Goal: Use online tool/utility: Utilize a website feature to perform a specific function

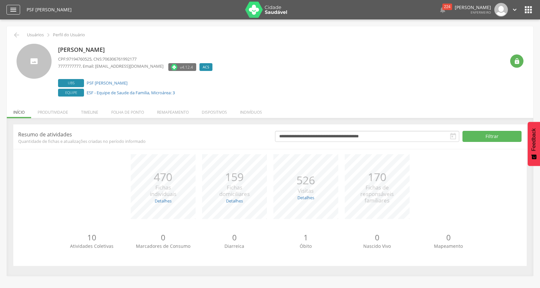
click at [14, 5] on div "" at bounding box center [13, 10] width 14 height 10
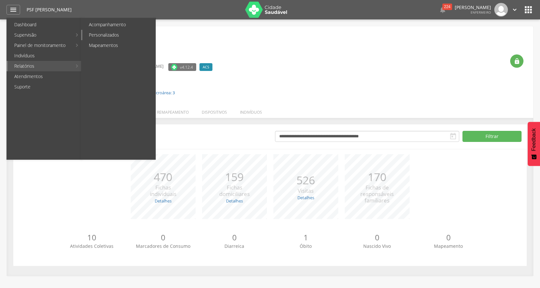
click at [102, 33] on link "Personalizados" at bounding box center [118, 35] width 73 height 10
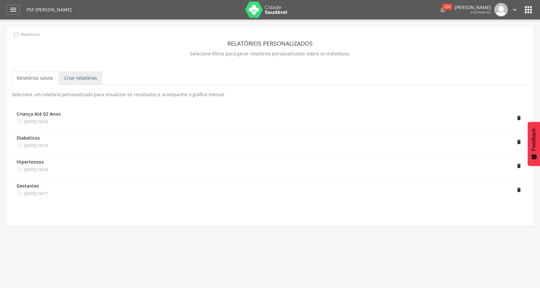
click at [70, 76] on link "Criar relatórios" at bounding box center [80, 78] width 43 height 14
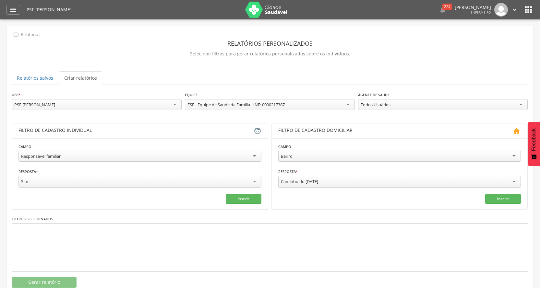
scroll to position [19, 0]
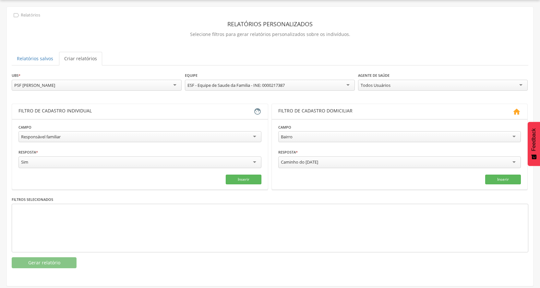
click at [359, 159] on div "Caminho do [DATE]" at bounding box center [399, 163] width 243 height 12
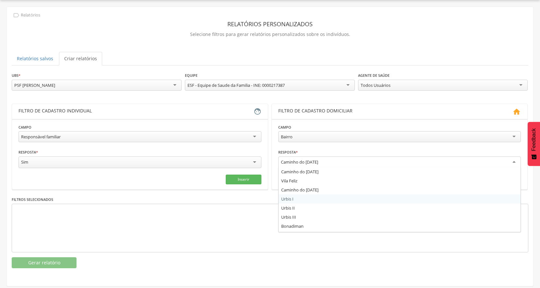
scroll to position [32, 0]
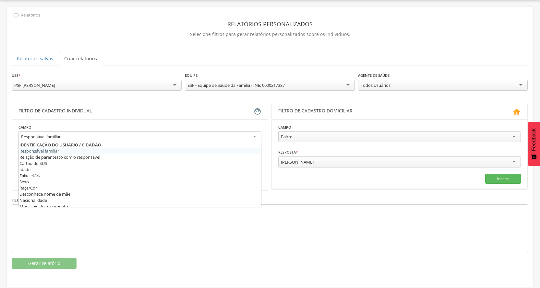
click at [56, 137] on div "Responsável familiar" at bounding box center [41, 137] width 40 height 6
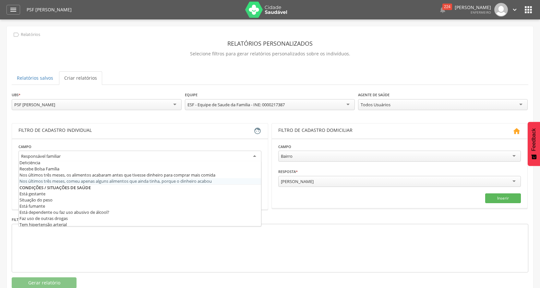
scroll to position [195, 0]
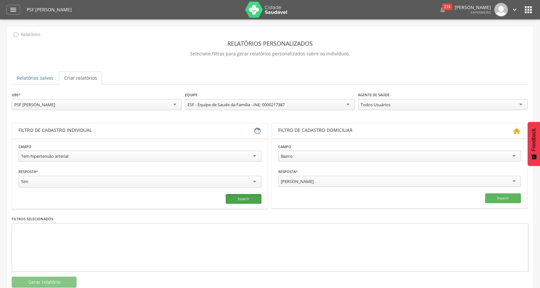
click at [238, 197] on button "Inserir" at bounding box center [244, 199] width 36 height 10
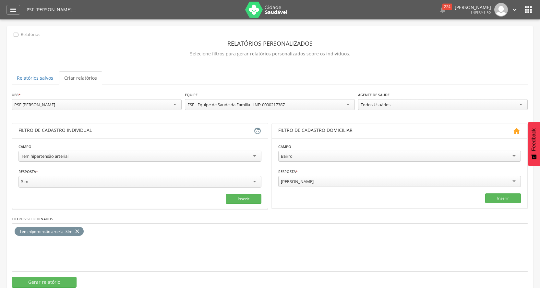
click at [59, 156] on div "Tem hipertensão arterial" at bounding box center [44, 156] width 47 height 6
click at [240, 200] on button "Inserir" at bounding box center [244, 199] width 36 height 10
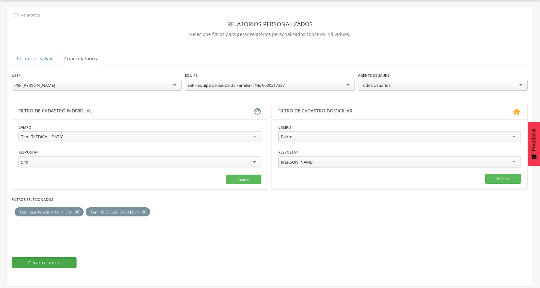
click at [54, 261] on button "Gerar relatório" at bounding box center [44, 263] width 65 height 11
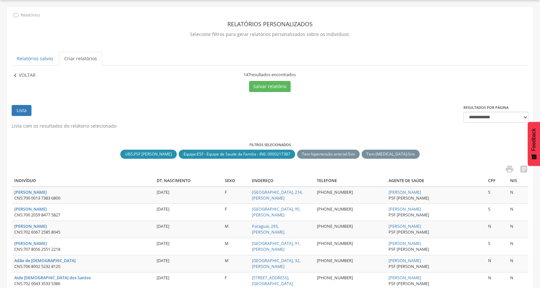
click at [27, 75] on p "Voltar" at bounding box center [27, 75] width 17 height 7
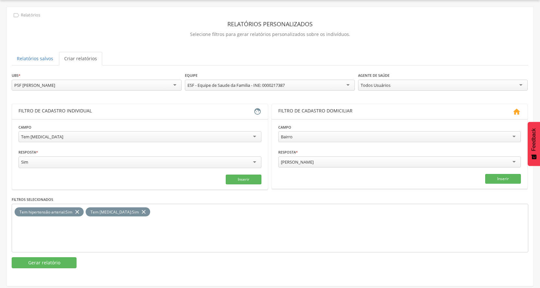
click at [406, 88] on div "Todos Usuários" at bounding box center [443, 85] width 170 height 11
click at [62, 260] on button "Gerar relatório" at bounding box center [44, 263] width 65 height 11
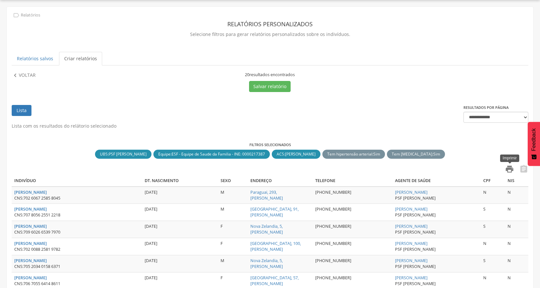
click at [510, 169] on icon "" at bounding box center [509, 169] width 9 height 9
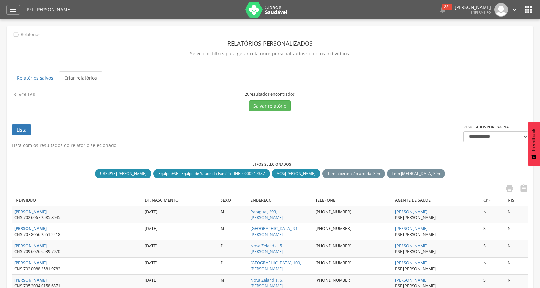
scroll to position [65, 0]
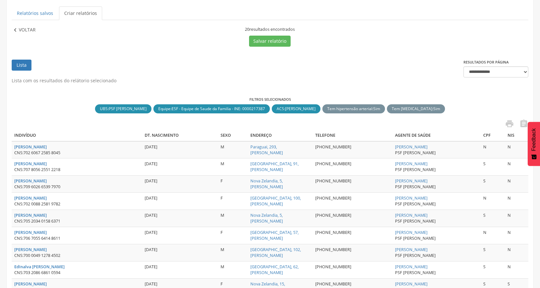
click at [30, 32] on p "Voltar" at bounding box center [27, 30] width 17 height 7
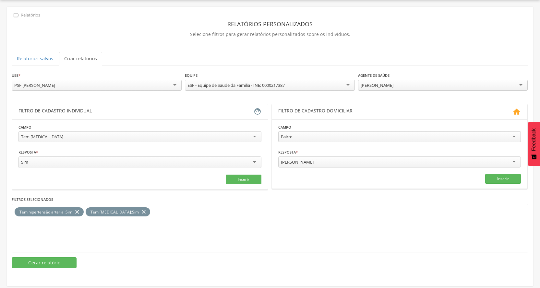
click at [140, 213] on icon "close" at bounding box center [143, 212] width 6 height 9
click at [63, 260] on button "Gerar relatório" at bounding box center [44, 263] width 65 height 11
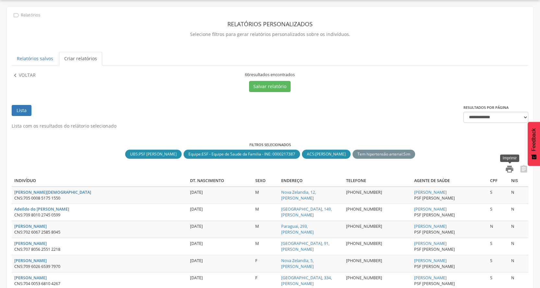
click at [512, 170] on icon "" at bounding box center [509, 169] width 9 height 9
click at [27, 78] on p "Voltar" at bounding box center [27, 75] width 17 height 7
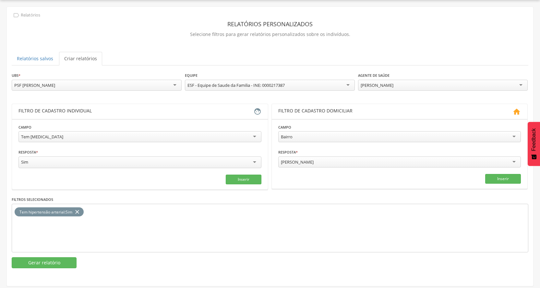
click at [78, 210] on icon "close" at bounding box center [77, 212] width 6 height 9
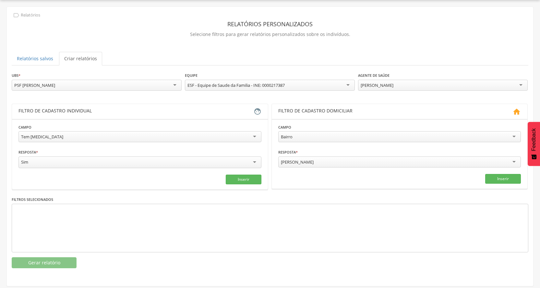
click at [79, 134] on div "Tem [MEDICAL_DATA]" at bounding box center [139, 136] width 243 height 11
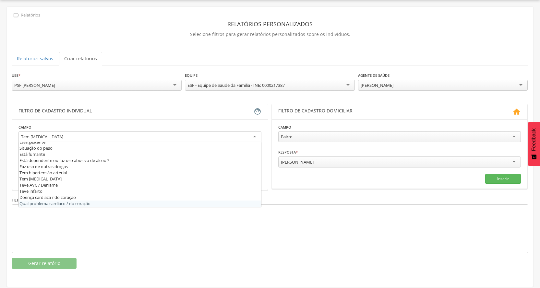
click at [68, 235] on div at bounding box center [270, 229] width 517 height 49
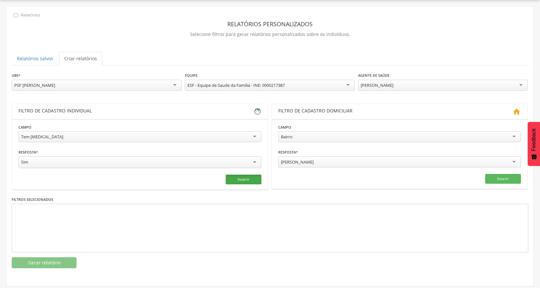
click at [235, 180] on button "Inserir" at bounding box center [244, 180] width 36 height 10
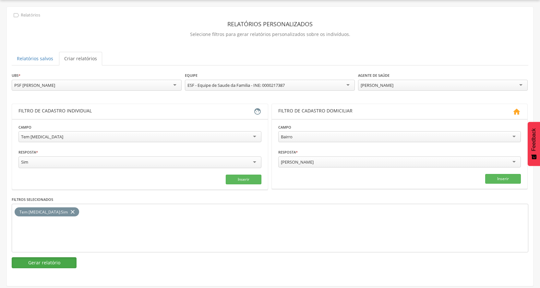
click at [33, 264] on button "Gerar relatório" at bounding box center [44, 263] width 65 height 11
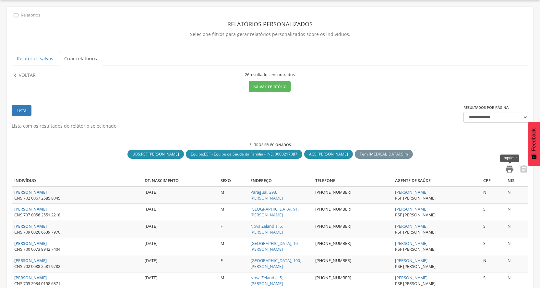
click at [506, 168] on icon "" at bounding box center [509, 169] width 9 height 9
